Goal: Task Accomplishment & Management: Use online tool/utility

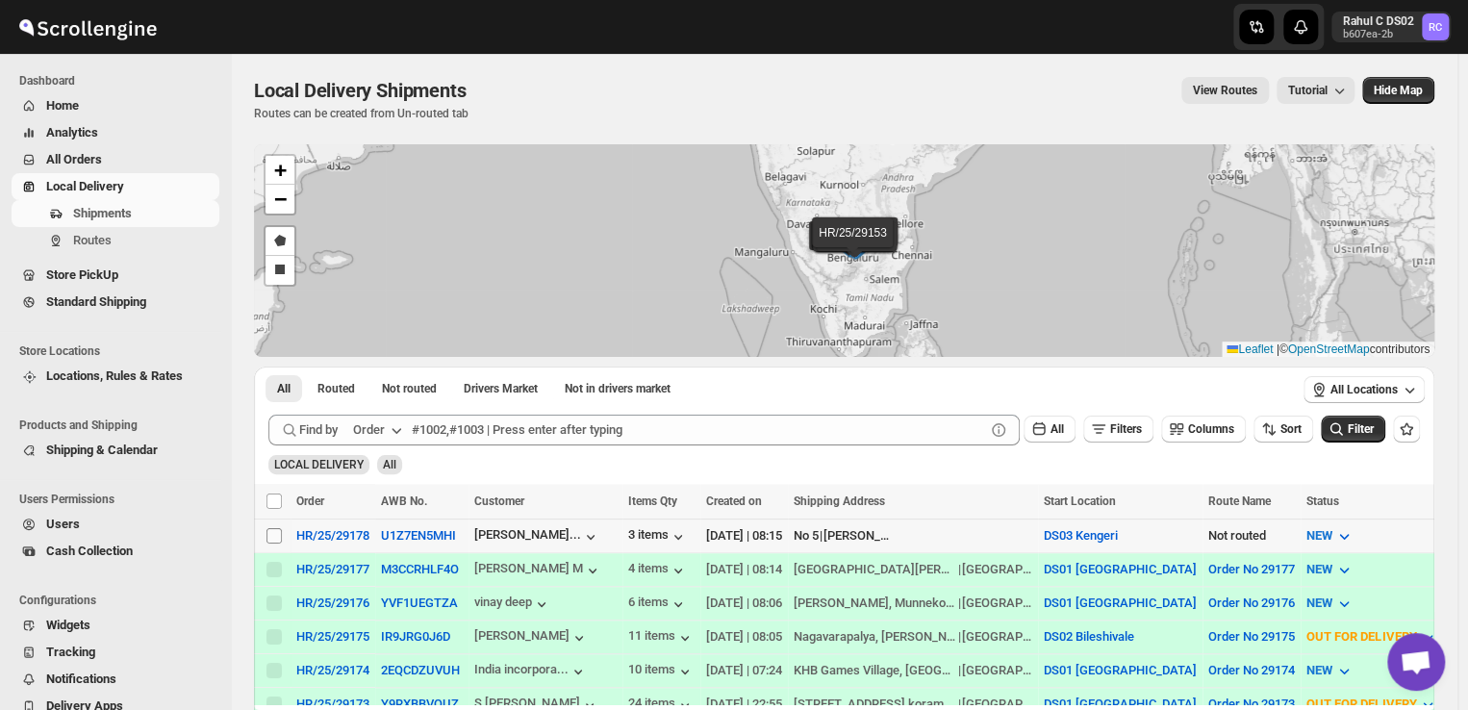
click at [273, 531] on input "Select shipment" at bounding box center [273, 535] width 15 height 15
checkbox input "true"
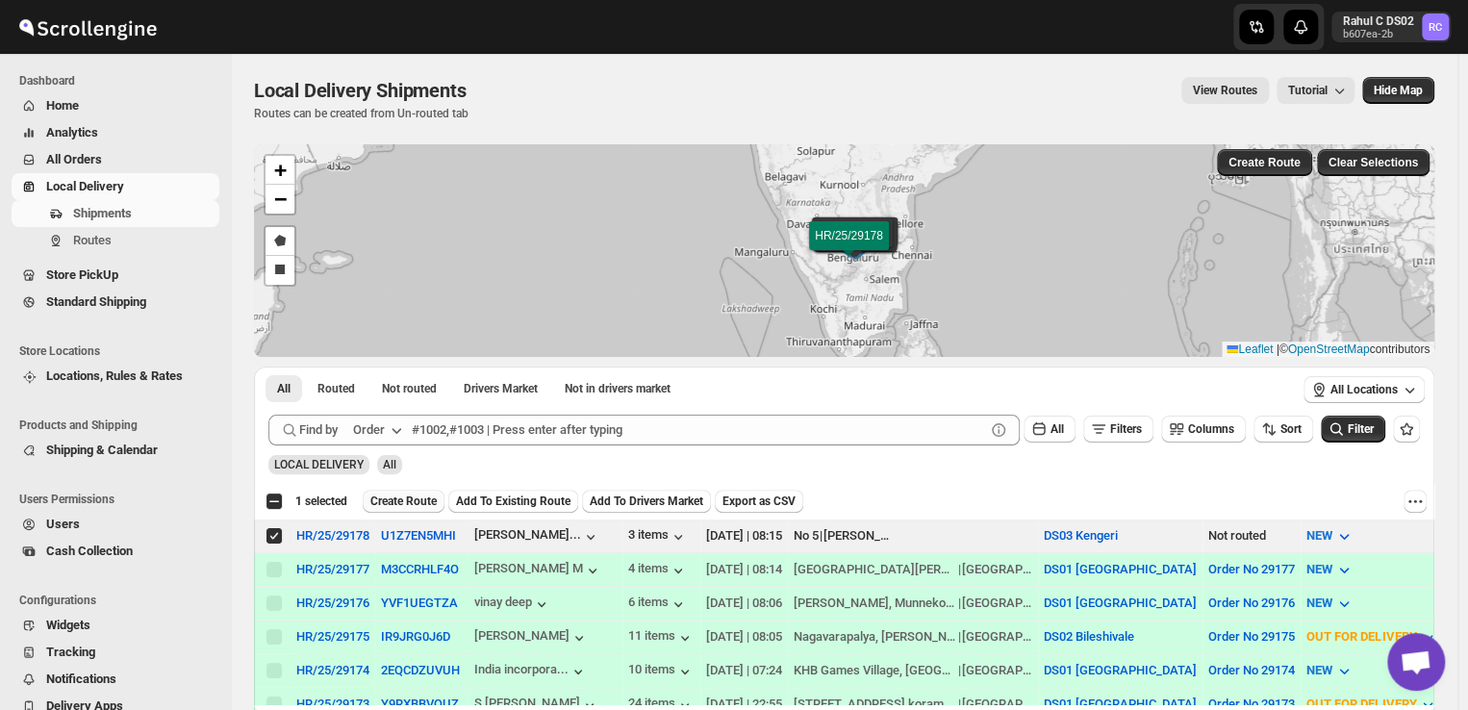
click at [400, 505] on span "Create Route" at bounding box center [403, 500] width 66 height 15
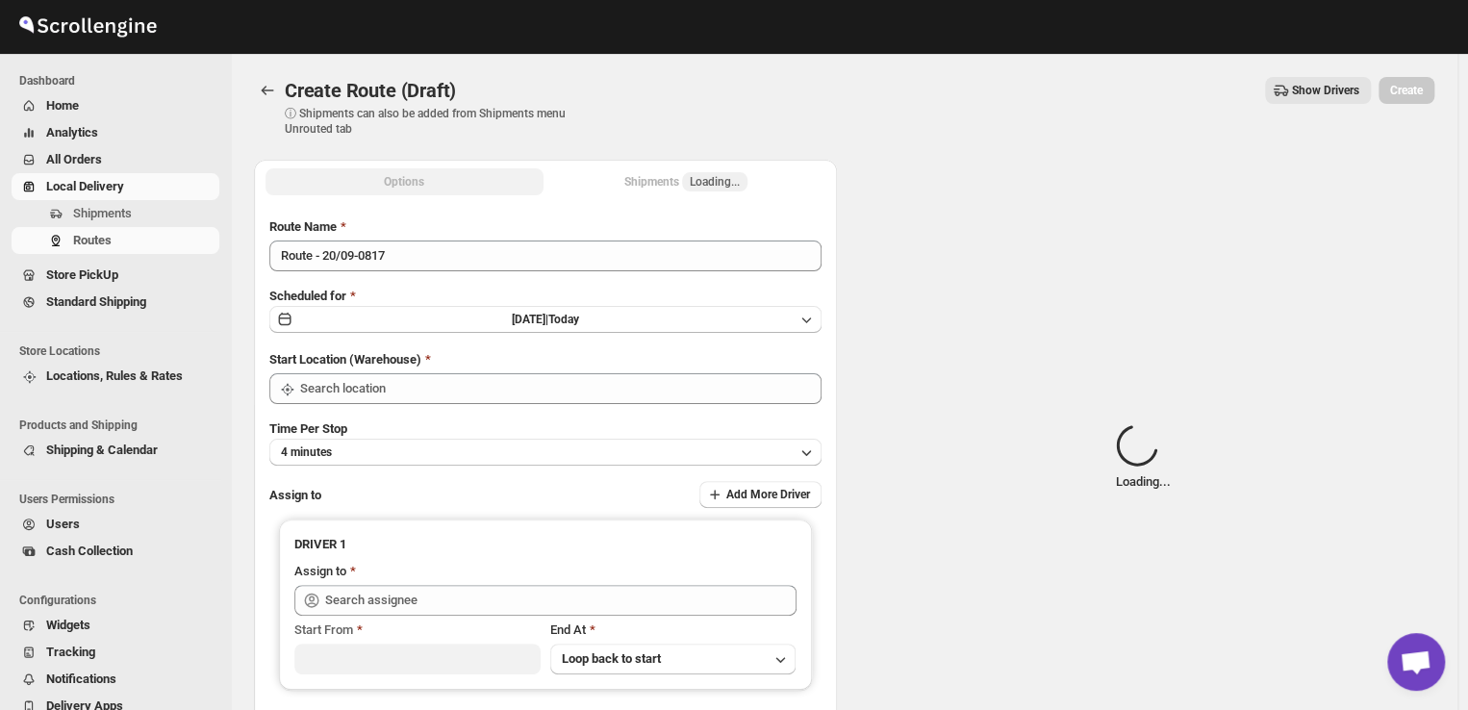
type input "DS03 Kengeri"
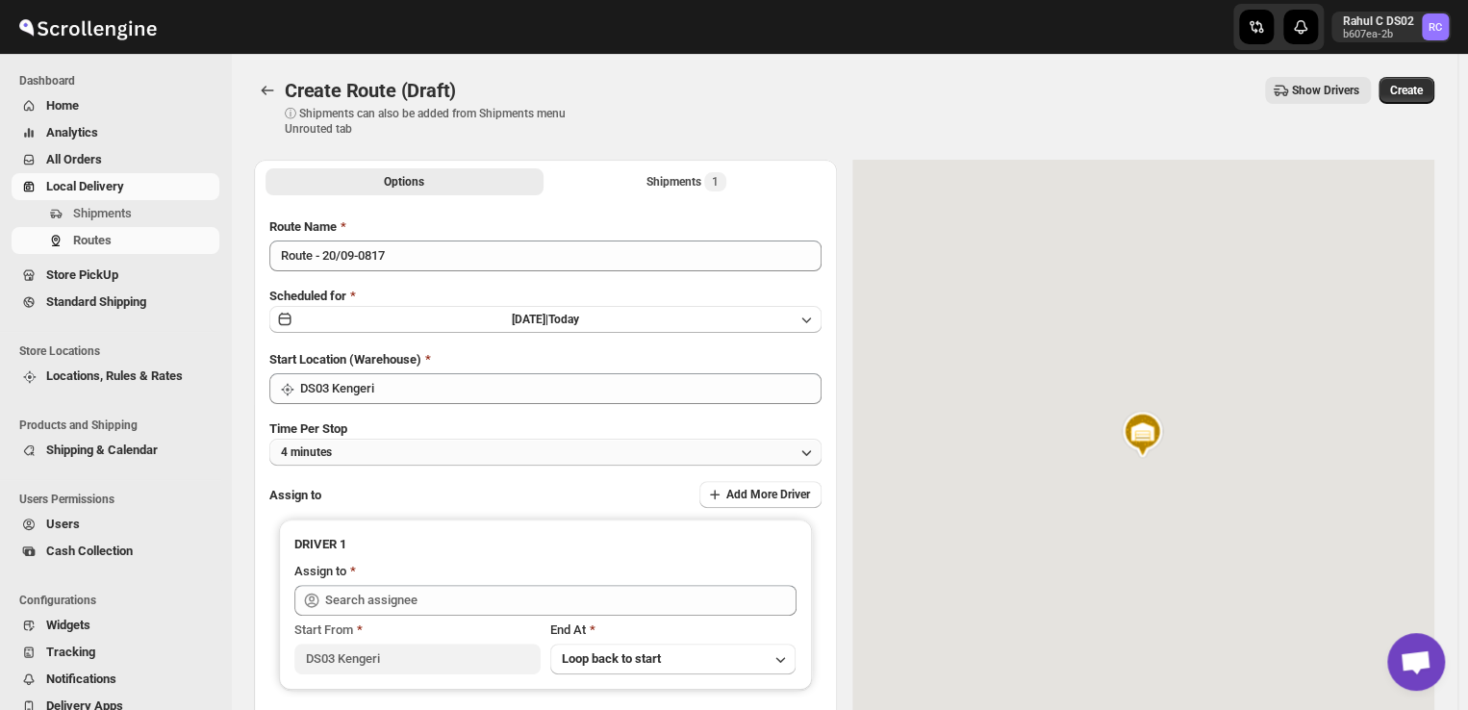
click at [359, 450] on button "4 minutes" at bounding box center [545, 452] width 552 height 27
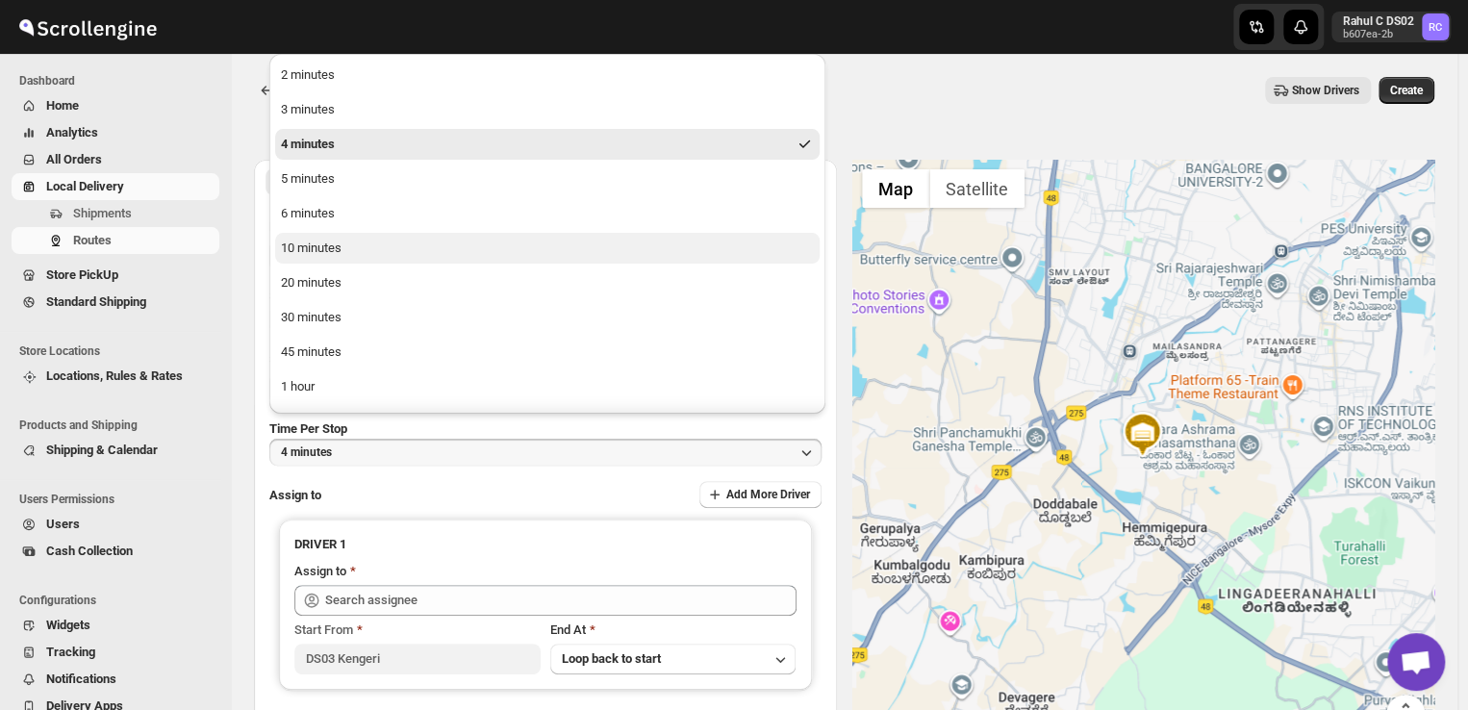
click at [303, 244] on div "10 minutes" at bounding box center [311, 248] width 61 height 19
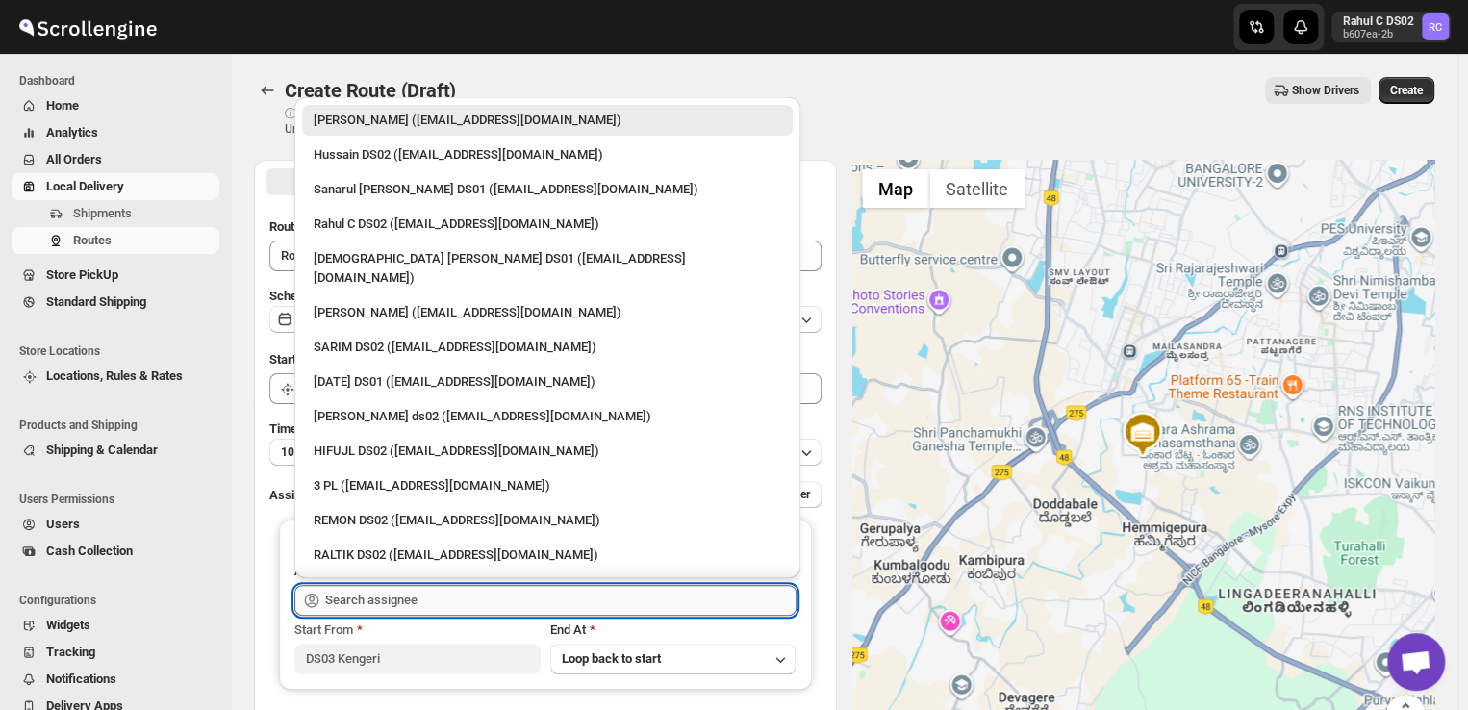
click at [435, 593] on input "text" at bounding box center [560, 600] width 471 height 31
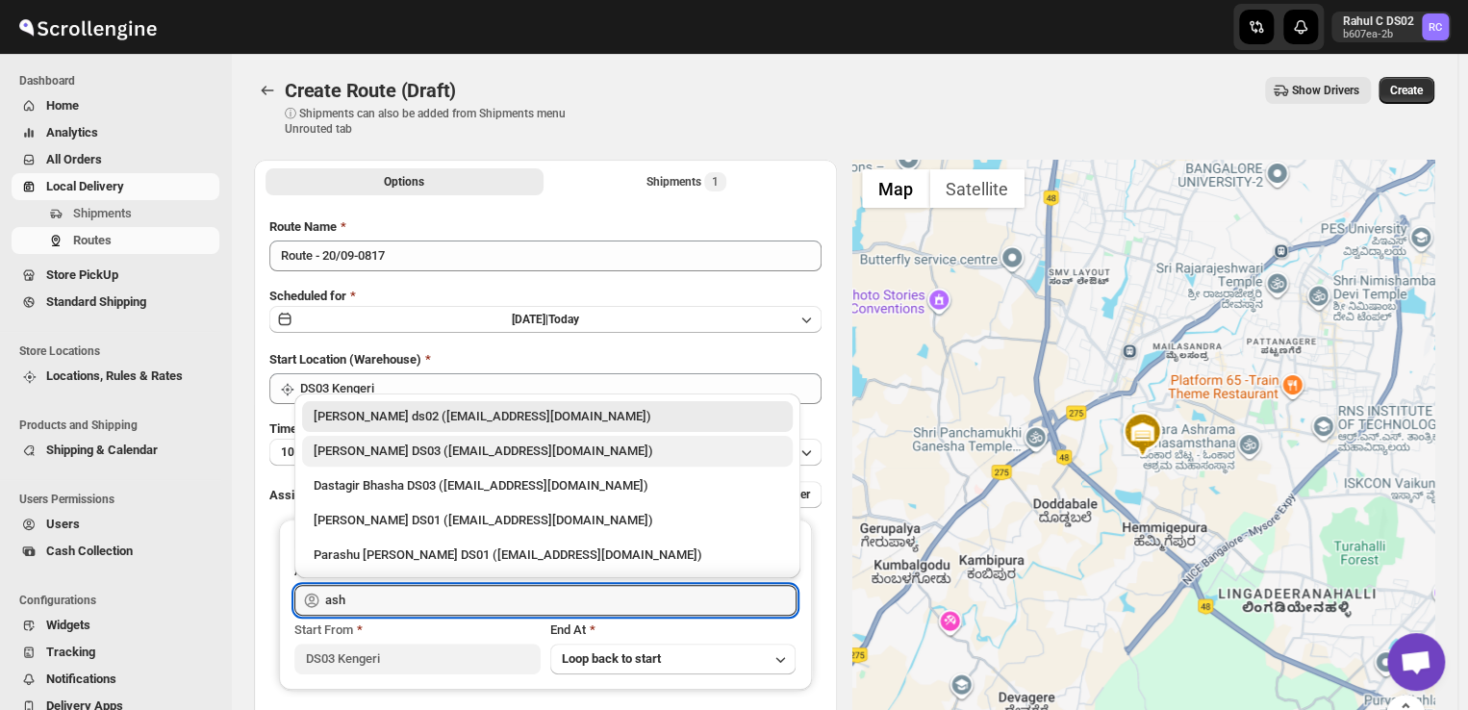
click at [401, 445] on div "[PERSON_NAME] DS03 ([EMAIL_ADDRESS][DOMAIN_NAME])" at bounding box center [547, 450] width 467 height 19
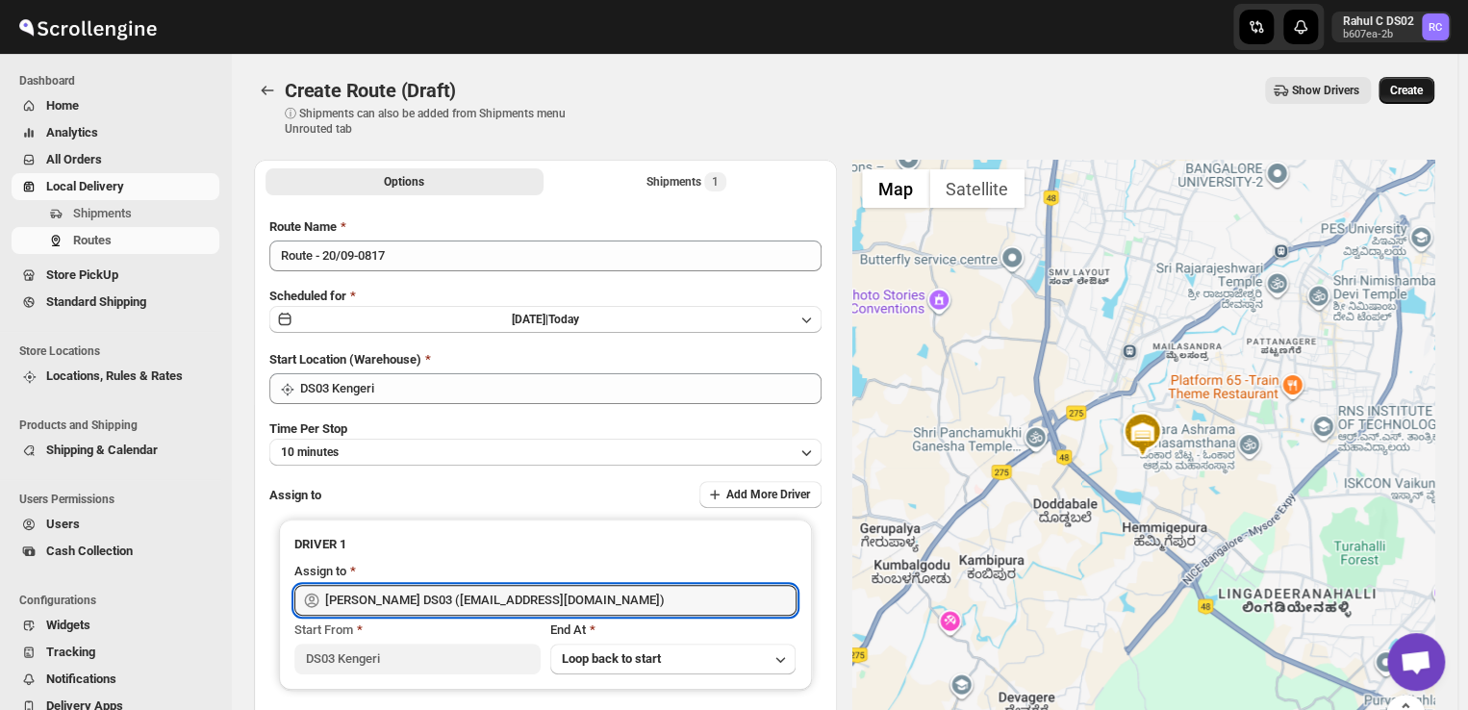
type input "[PERSON_NAME] DS03 ([EMAIL_ADDRESS][DOMAIN_NAME])"
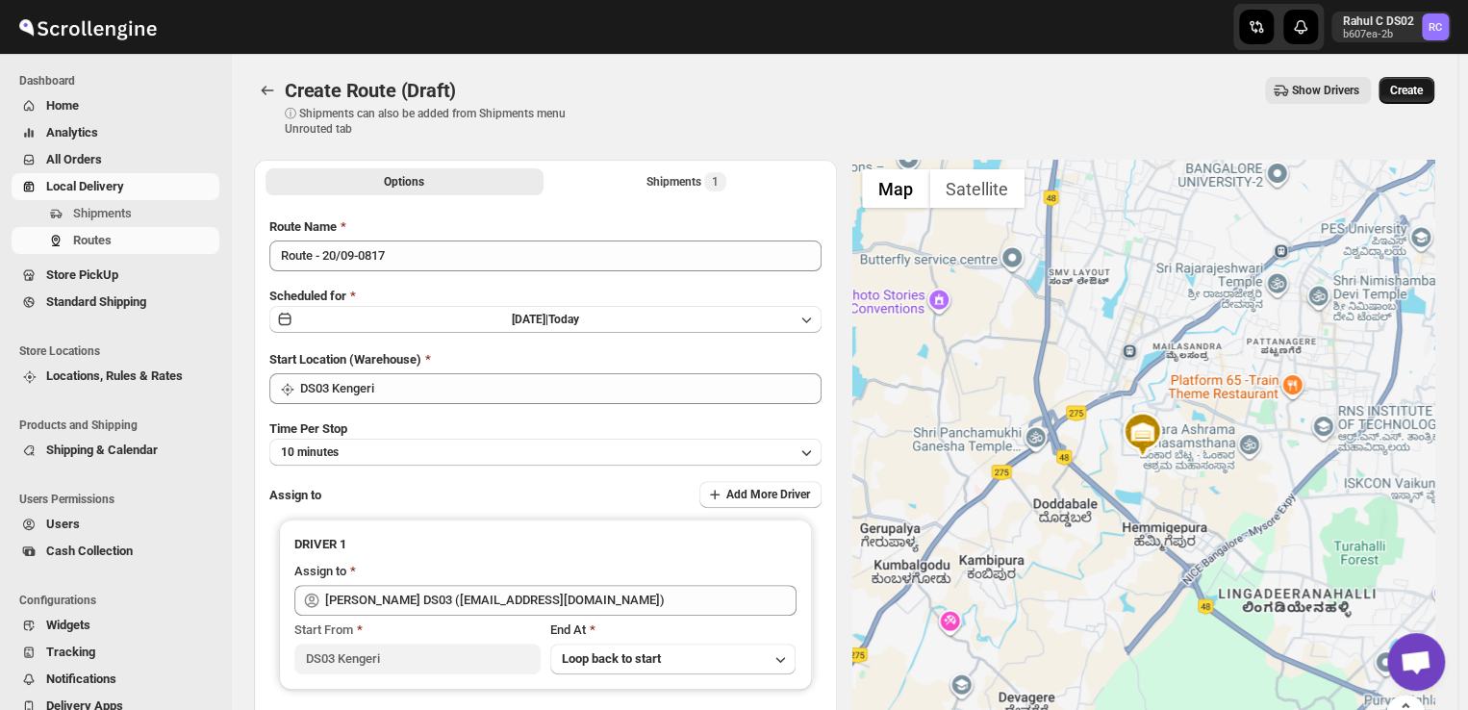
click at [1415, 86] on span "Create" at bounding box center [1406, 90] width 33 height 15
